Goal: Task Accomplishment & Management: Complete application form

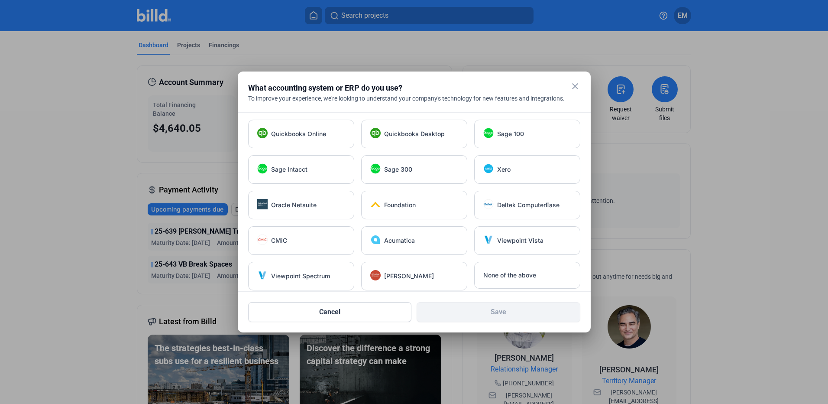
click at [574, 87] on mat-icon "close" at bounding box center [575, 86] width 10 height 10
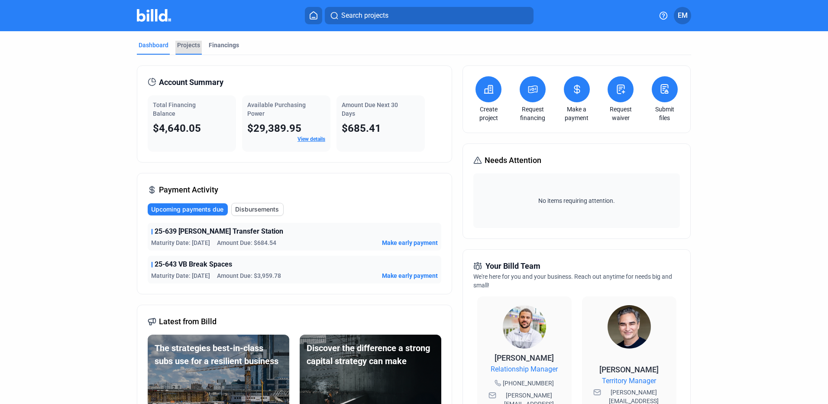
click at [184, 45] on div "Projects" at bounding box center [188, 45] width 23 height 9
click at [186, 43] on div "Projects" at bounding box center [188, 45] width 23 height 9
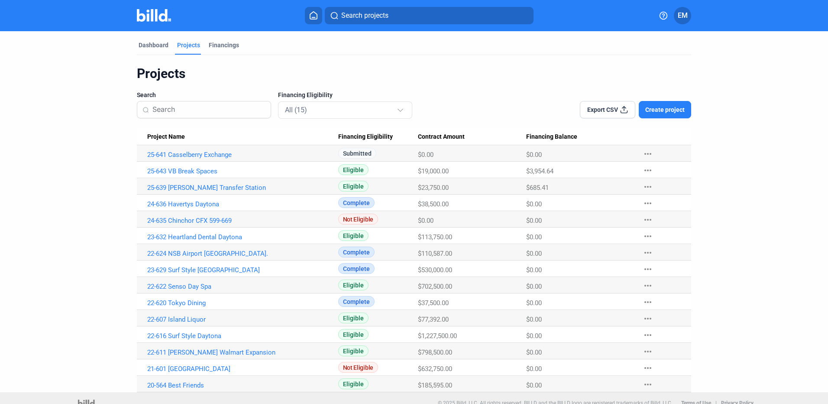
click at [651, 110] on span "Create project" at bounding box center [664, 109] width 39 height 9
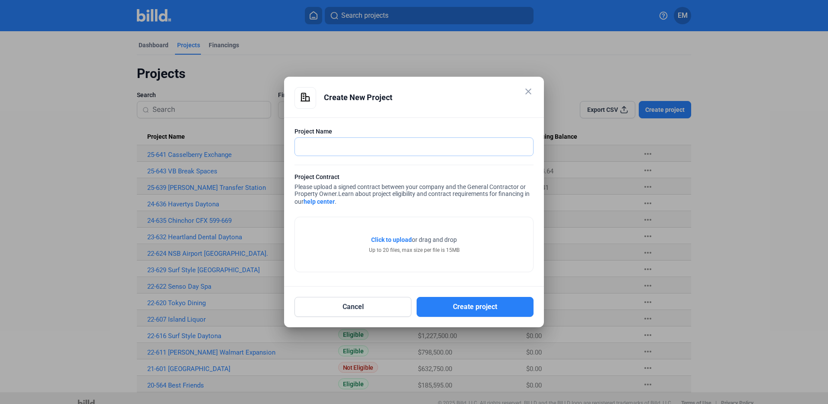
click at [339, 145] on input "text" at bounding box center [409, 147] width 229 height 18
type input "25-645 Pipe Chases"
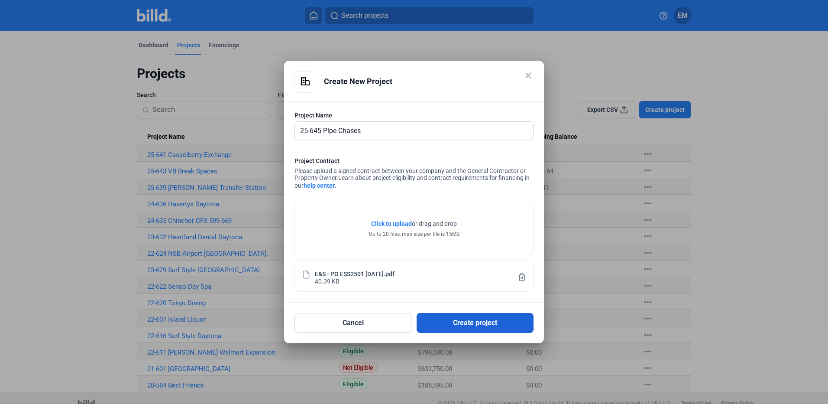
click at [479, 322] on button "Create project" at bounding box center [475, 323] width 117 height 20
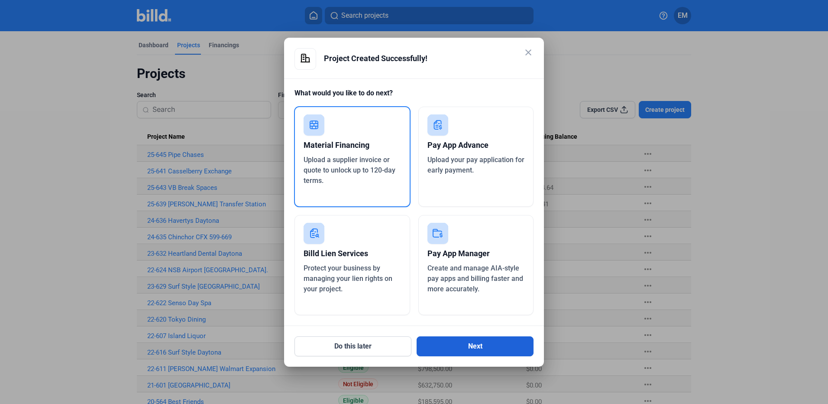
click at [477, 345] on button "Next" at bounding box center [475, 346] width 117 height 20
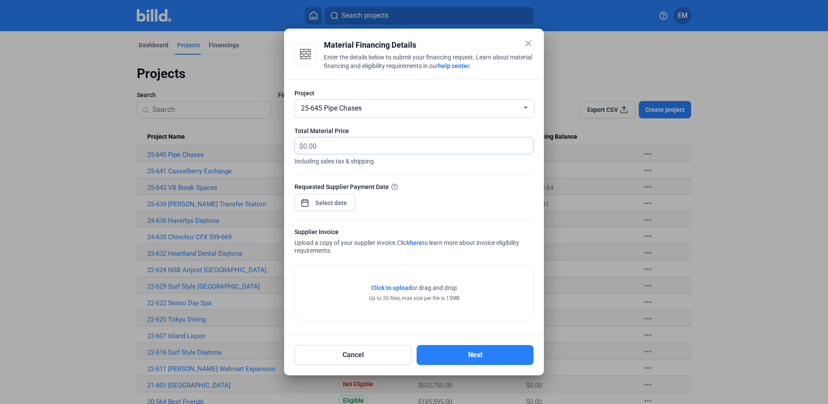
click at [320, 143] on input "text" at bounding box center [413, 145] width 220 height 17
type input "22,914.68"
click at [304, 201] on span "Open calendar" at bounding box center [304, 198] width 21 height 21
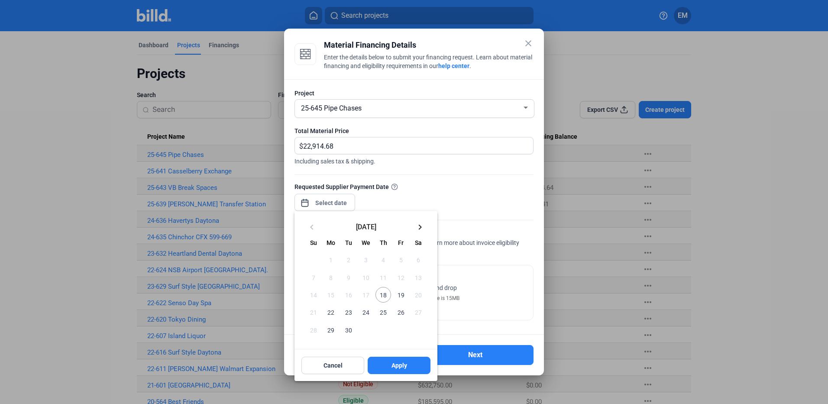
click at [331, 309] on span "22" at bounding box center [331, 312] width 16 height 16
click at [434, 204] on div at bounding box center [414, 202] width 828 height 404
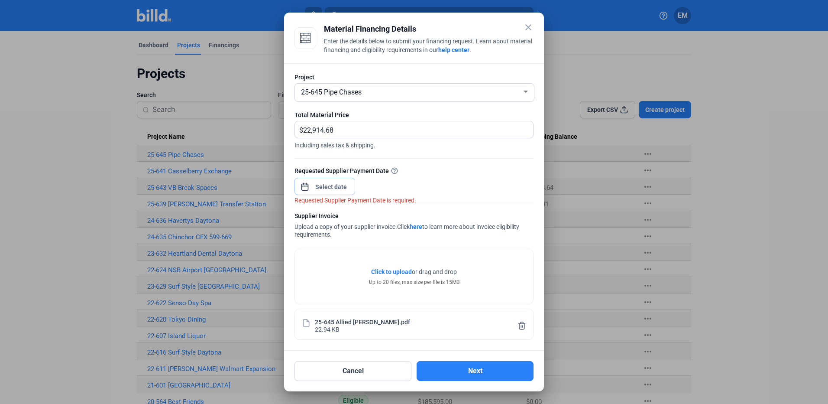
click at [305, 187] on span "Open calendar" at bounding box center [304, 182] width 21 height 21
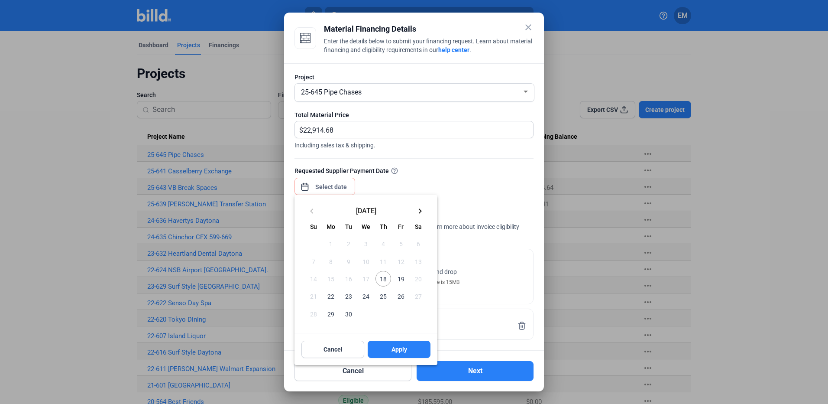
click at [331, 297] on span "22" at bounding box center [331, 296] width 16 height 16
click at [398, 348] on span "Apply" at bounding box center [399, 349] width 16 height 9
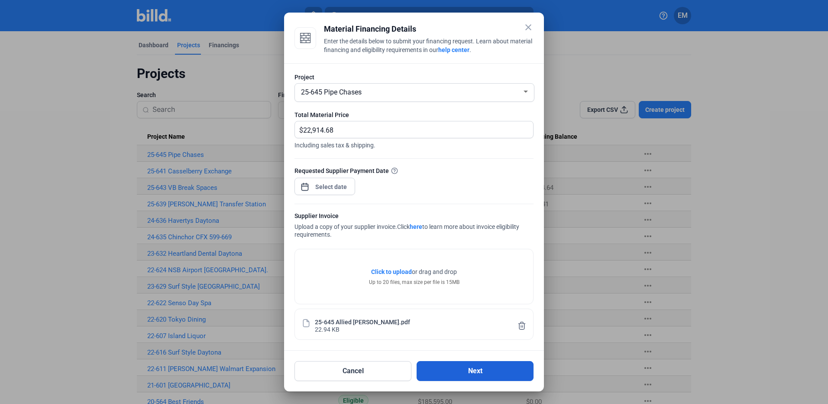
click at [474, 371] on button "Next" at bounding box center [475, 371] width 117 height 20
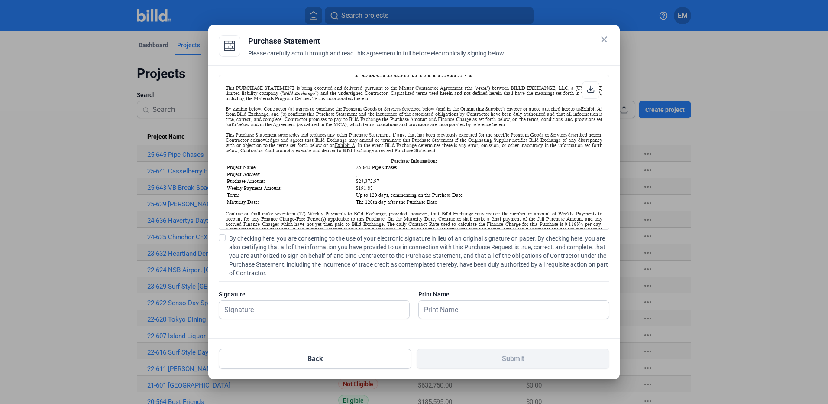
scroll to position [87, 0]
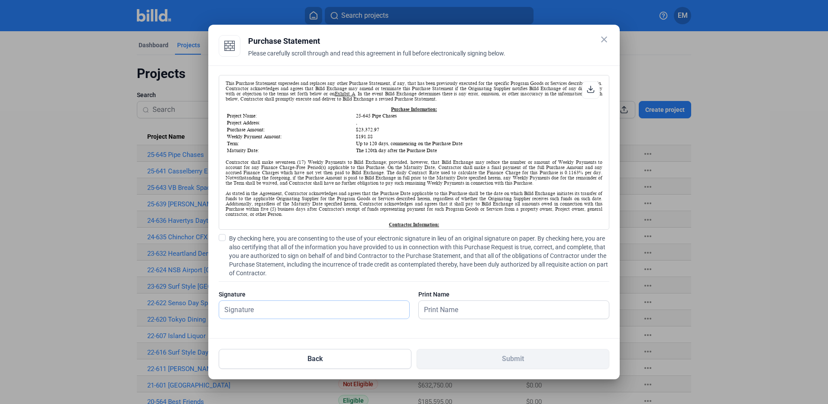
click at [311, 313] on input "text" at bounding box center [314, 309] width 190 height 18
type input "[PERSON_NAME]"
click at [220, 237] on span at bounding box center [222, 237] width 7 height 7
click at [0, 0] on input "By checking here, you are consenting to the use of your electronic signature in…" at bounding box center [0, 0] width 0 height 0
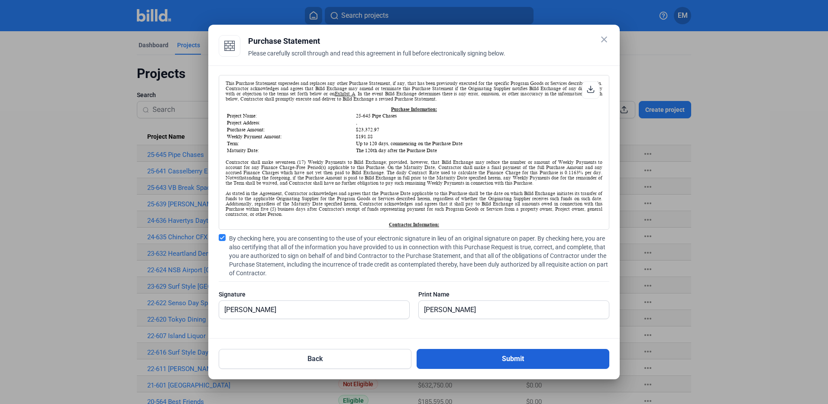
click at [515, 355] on button "Submit" at bounding box center [513, 359] width 193 height 20
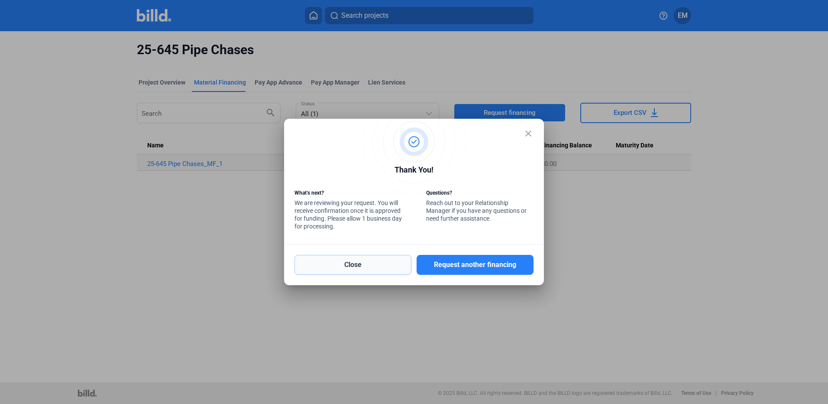
click at [367, 265] on button "Close" at bounding box center [352, 265] width 117 height 20
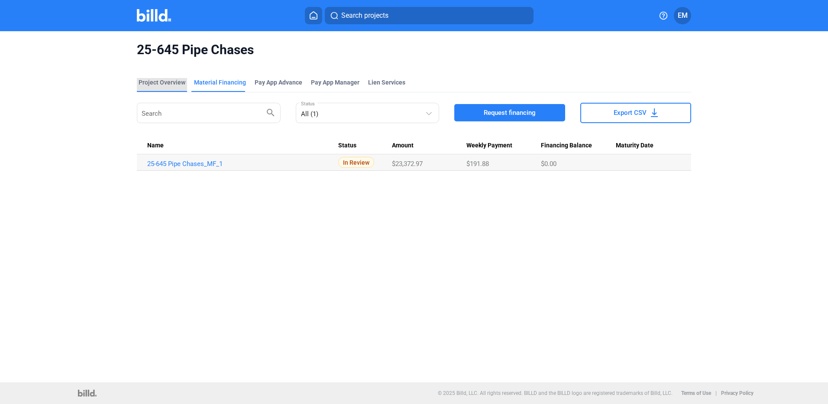
click at [178, 81] on div "Project Overview" at bounding box center [162, 82] width 47 height 9
